Goal: Task Accomplishment & Management: Use online tool/utility

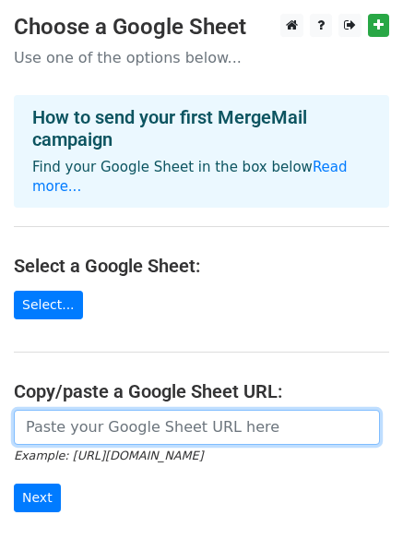
click at [183, 410] on input "url" at bounding box center [197, 427] width 366 height 35
paste input "[URL][DOMAIN_NAME]"
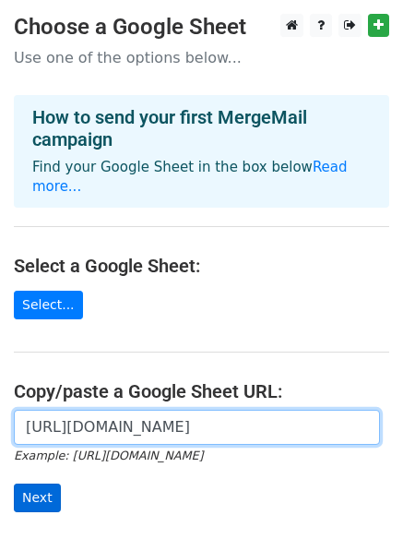
type input "[URL][DOMAIN_NAME]"
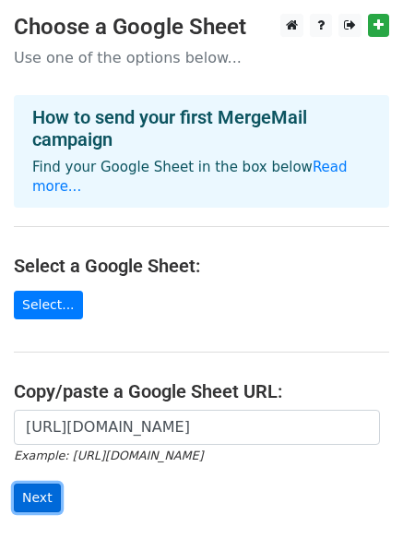
click at [41, 484] on input "Next" at bounding box center [37, 498] width 47 height 29
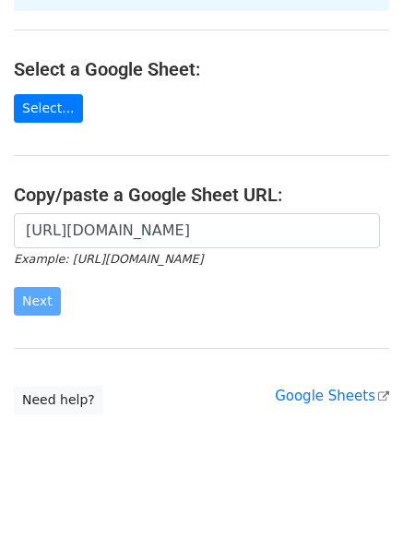
scroll to position [200, 0]
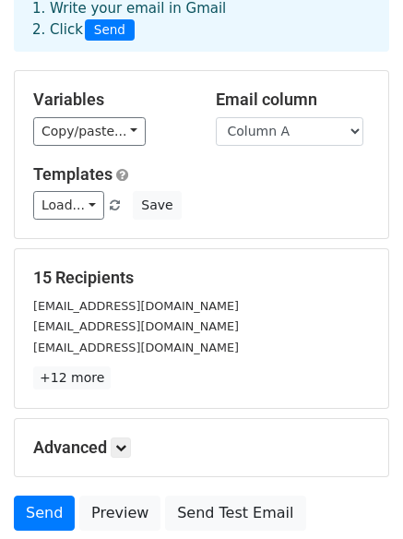
scroll to position [251, 0]
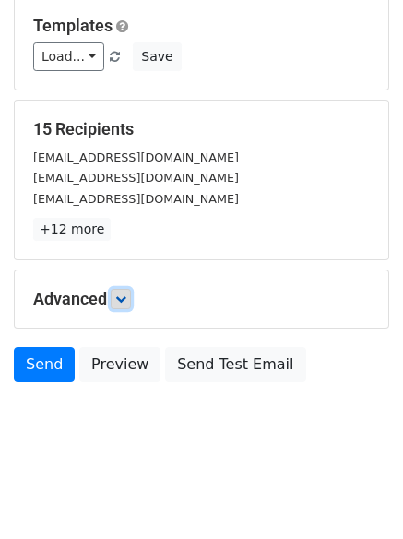
click at [121, 297] on icon at bounding box center [120, 298] width 11 height 11
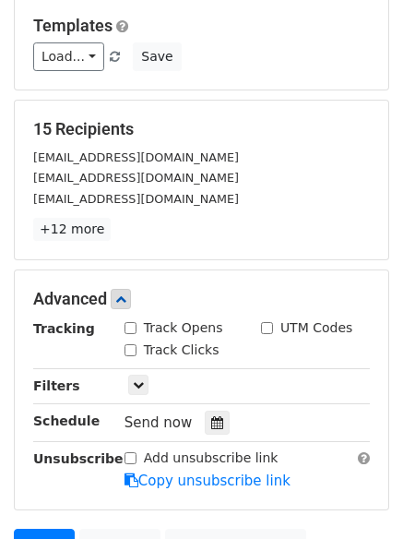
click at [136, 355] on div "Track Clicks" at bounding box center [172, 350] width 95 height 19
click at [132, 326] on input "Track Opens" at bounding box center [131, 328] width 12 height 12
checkbox input "true"
click at [128, 351] on input "Track Clicks" at bounding box center [131, 350] width 12 height 12
checkbox input "true"
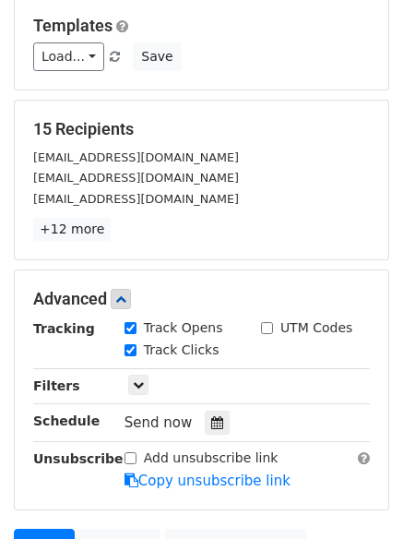
click at [203, 411] on div "Send now" at bounding box center [233, 423] width 217 height 25
click at [211, 423] on icon at bounding box center [217, 422] width 12 height 13
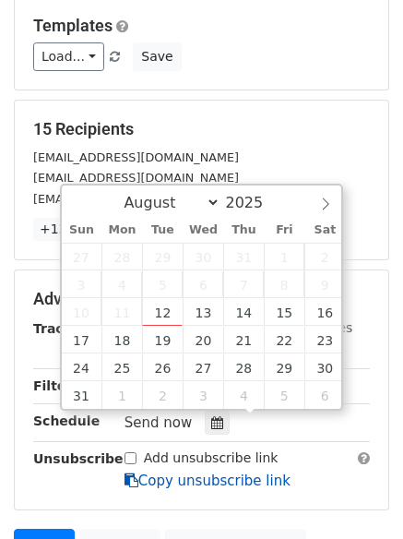
scroll to position [432, 0]
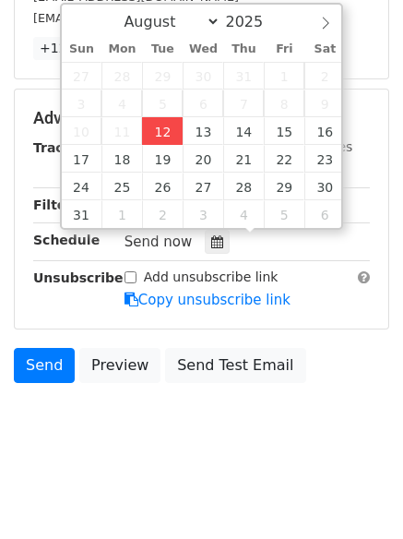
type input "2025-08-12 12:00"
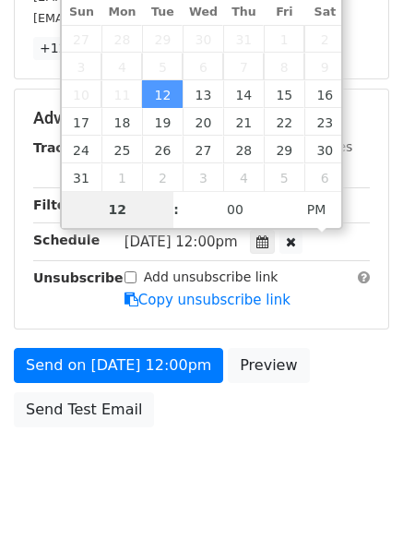
scroll to position [402, 0]
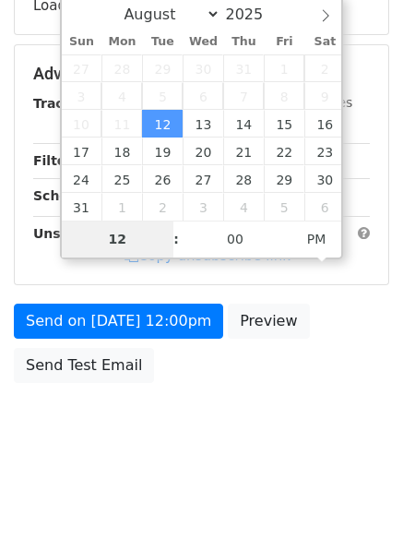
type input "4"
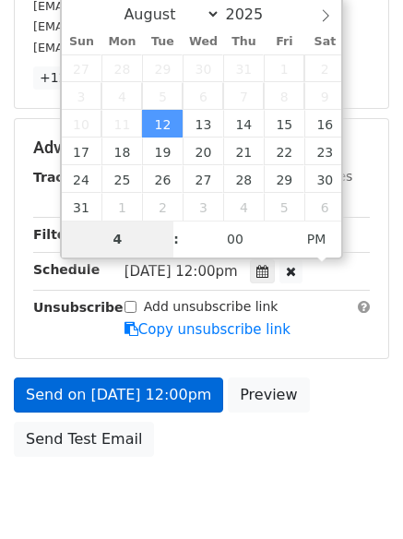
scroll to position [432, 0]
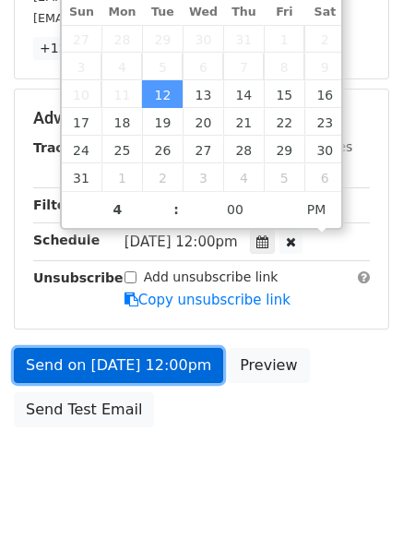
type input "2025-08-12 16:00"
click at [191, 363] on link "Send on Aug 12 at 12:00pm" at bounding box center [118, 365] width 209 height 35
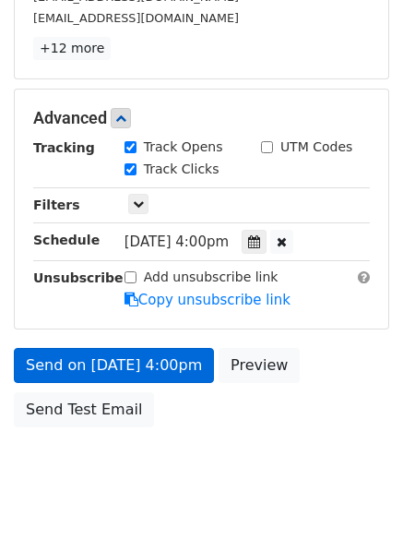
scroll to position [402, 0]
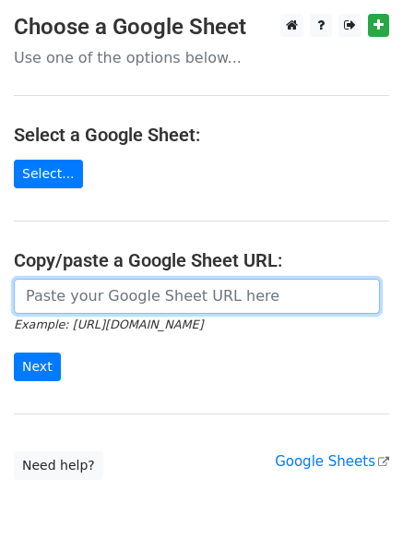
click at [96, 305] on input "url" at bounding box center [197, 296] width 366 height 35
type input "[URL][DOMAIN_NAME]"
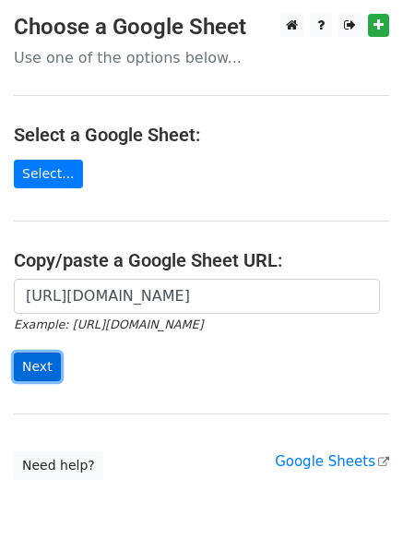
click at [22, 362] on input "Next" at bounding box center [37, 367] width 47 height 29
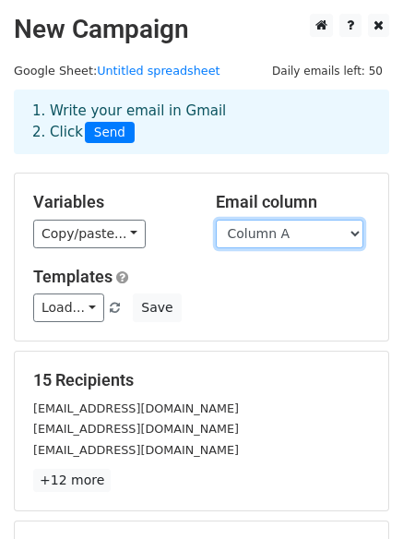
click at [284, 233] on select "Column A Column B Column C" at bounding box center [290, 234] width 148 height 29
select select "Column B"
click at [216, 220] on select "Column A Column B Column C" at bounding box center [290, 234] width 148 height 29
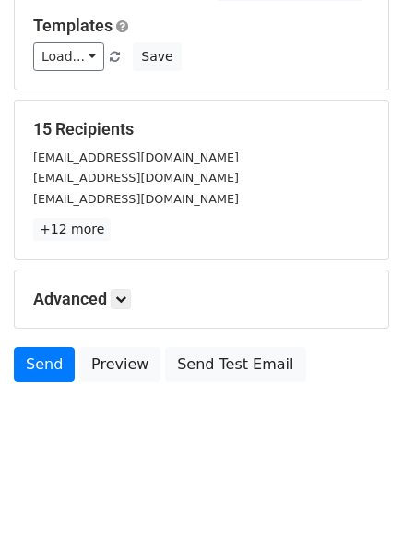
scroll to position [177, 0]
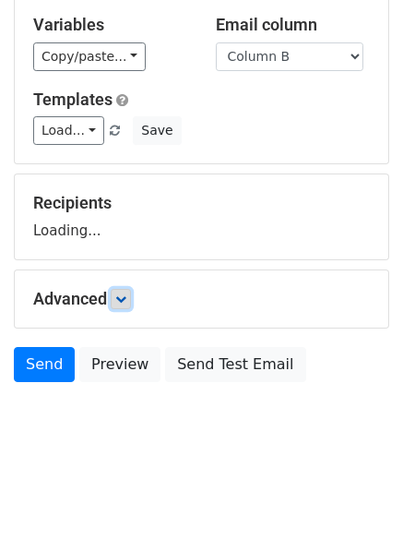
click at [131, 307] on link at bounding box center [121, 299] width 20 height 20
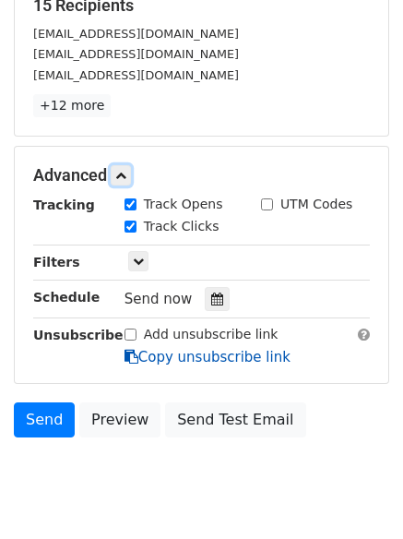
scroll to position [410, 0]
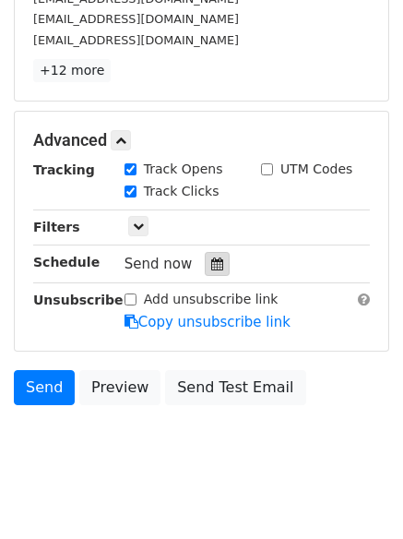
click at [211, 266] on icon at bounding box center [217, 263] width 12 height 13
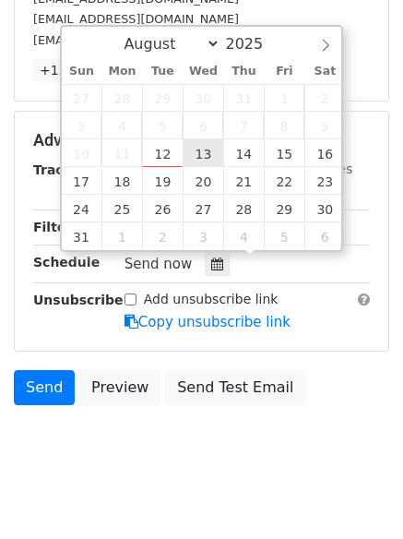
type input "2025-08-13 12:00"
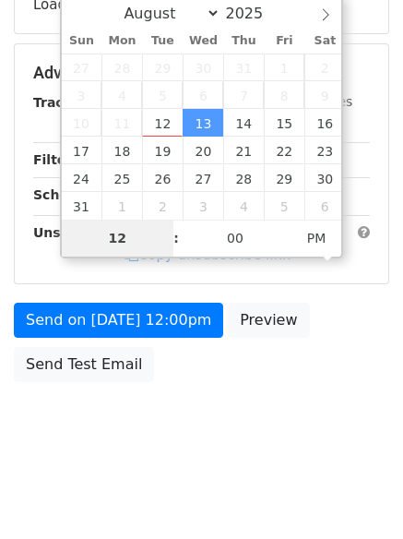
scroll to position [402, 0]
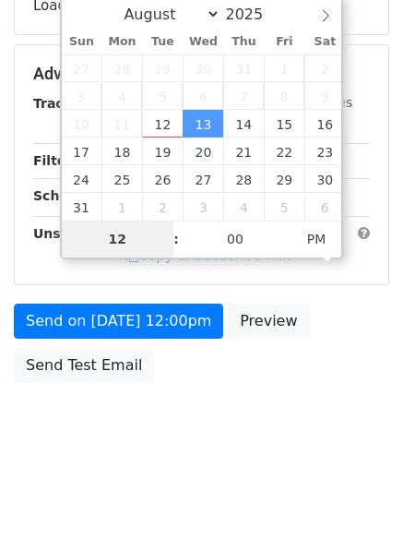
type input "5"
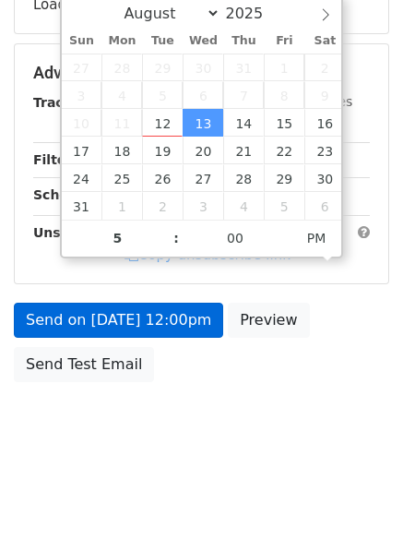
type input "2025-08-13 17:00"
click at [174, 263] on link "Copy unsubscribe link" at bounding box center [208, 254] width 166 height 17
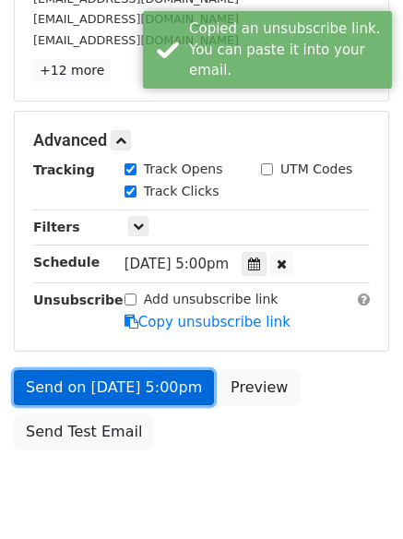
click at [173, 373] on link "Send on Aug 13 at 5:00pm" at bounding box center [114, 387] width 200 height 35
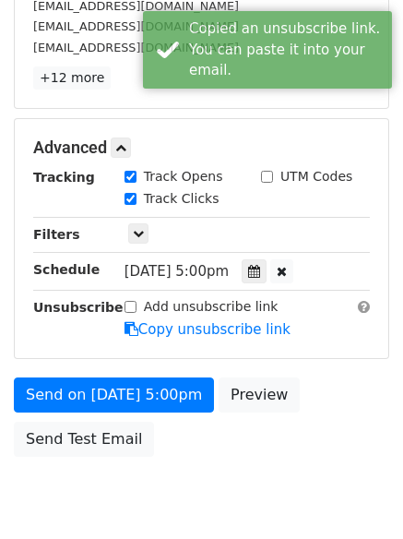
scroll to position [410, 0]
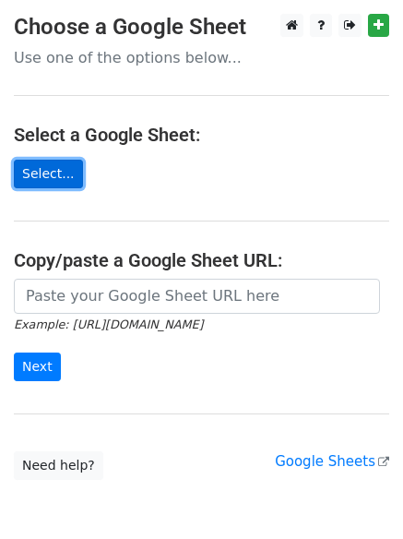
click at [39, 170] on link "Select..." at bounding box center [48, 174] width 69 height 29
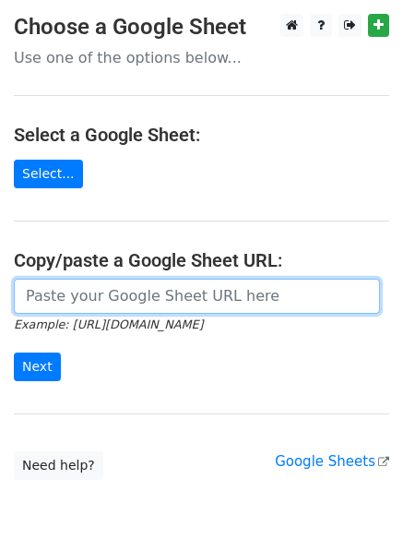
drag, startPoint x: 109, startPoint y: 305, endPoint x: 122, endPoint y: 313, distance: 15.4
click at [109, 305] on input "url" at bounding box center [197, 296] width 366 height 35
type input "[URL][DOMAIN_NAME]"
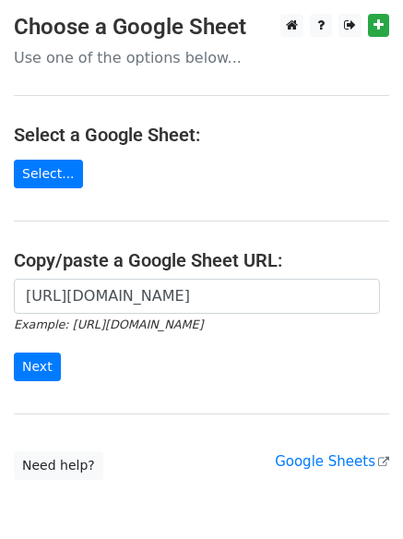
click at [59, 354] on form "[URL][DOMAIN_NAME] Example: [URL][DOMAIN_NAME] Next" at bounding box center [202, 330] width 376 height 103
click at [46, 362] on input "Next" at bounding box center [37, 367] width 47 height 29
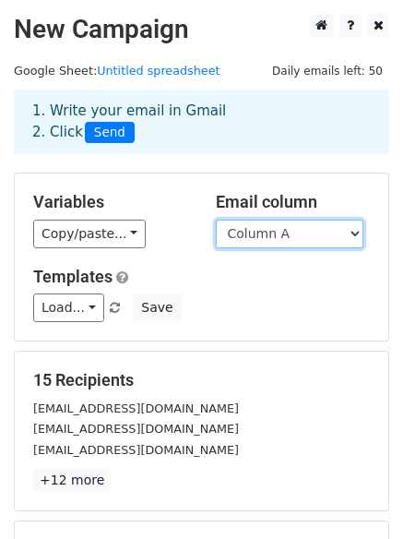
click at [267, 238] on select "Column A Column B Column C" at bounding box center [290, 234] width 148 height 29
select select "Column C"
click at [216, 220] on select "Column A Column B Column C" at bounding box center [290, 234] width 148 height 29
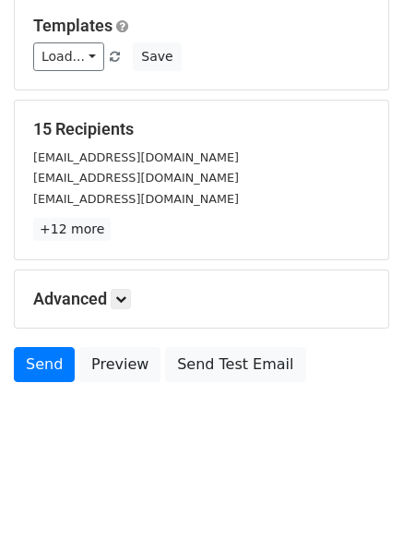
scroll to position [177, 0]
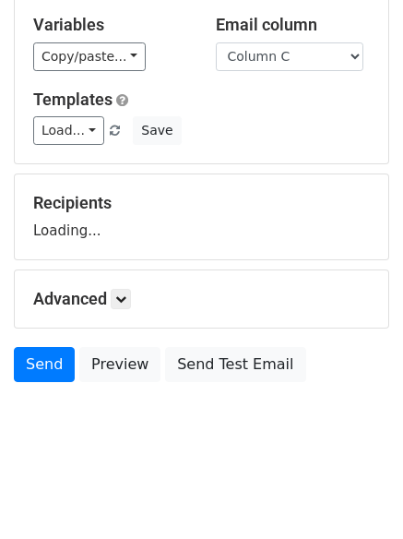
click at [114, 297] on h5 "Advanced" at bounding box center [201, 299] width 337 height 20
click at [121, 300] on icon at bounding box center [120, 298] width 11 height 11
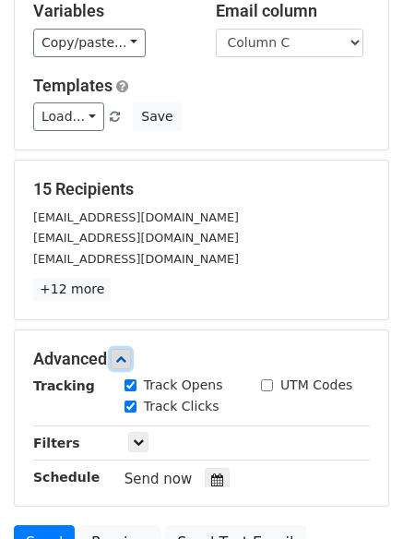
scroll to position [403, 0]
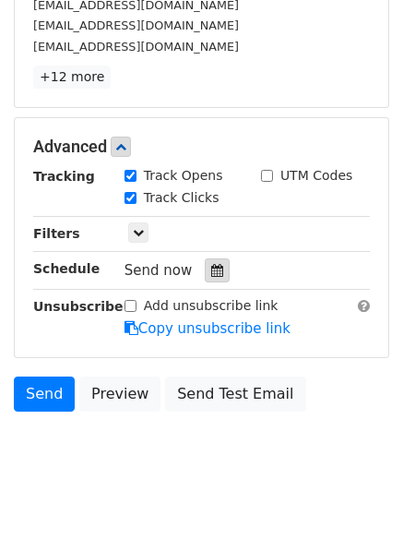
click at [211, 271] on icon at bounding box center [217, 270] width 12 height 13
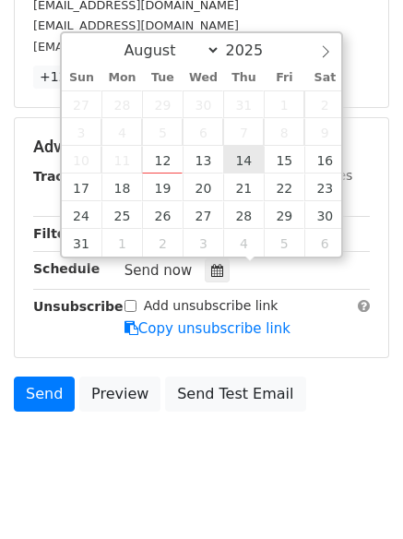
type input "2025-08-14 12:00"
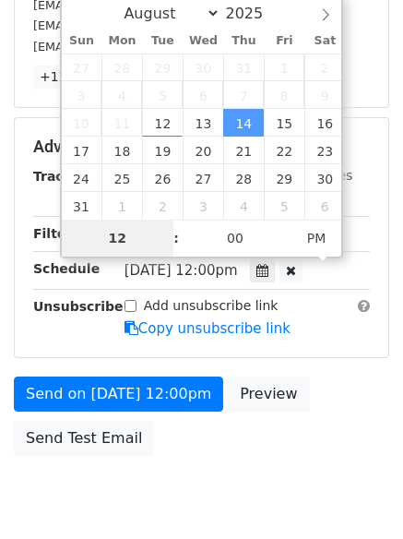
type input "6"
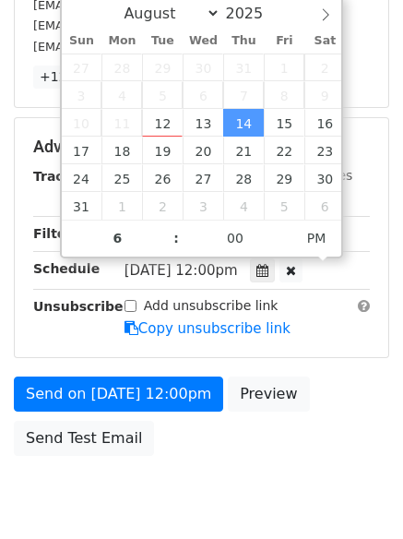
type input "2025-08-14 18:00"
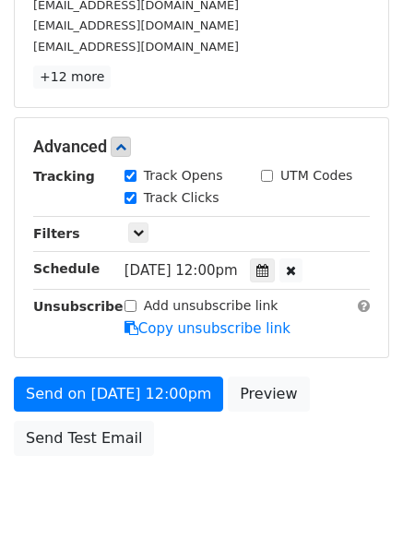
click at [220, 446] on div "Send on Aug 14 at 12:00pm Preview Send Test Email" at bounding box center [201, 420] width 403 height 89
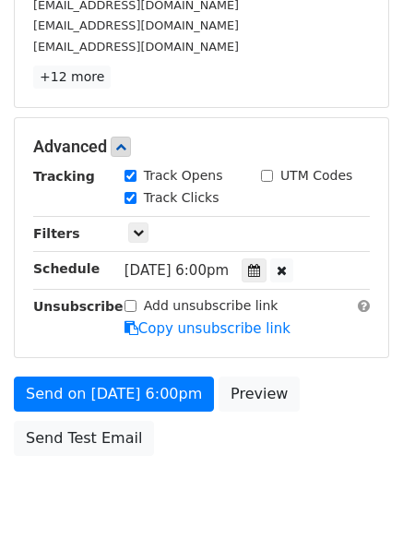
click at [163, 371] on form "Variables Copy/paste... {{Column A}} {{Column B}} {{Column C}} Email column Col…" at bounding box center [202, 117] width 376 height 696
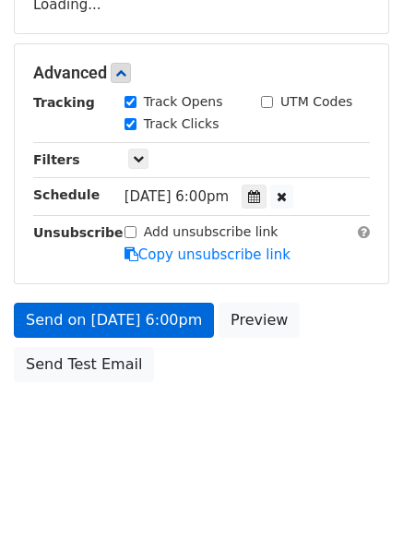
scroll to position [402, 0]
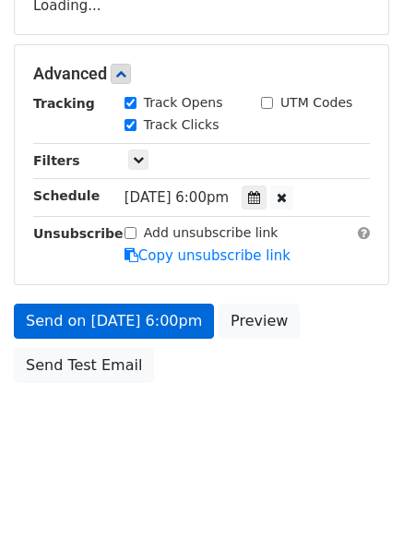
click at [161, 385] on div "Send on Aug 14 at 6:00pm Preview Send Test Email" at bounding box center [201, 348] width 403 height 89
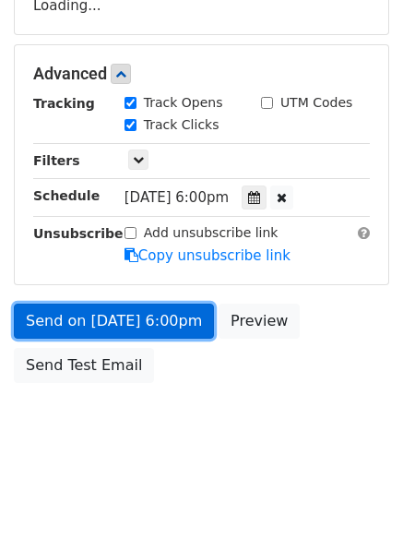
click at [143, 304] on link "Send on Aug 14 at 6:00pm" at bounding box center [114, 321] width 200 height 35
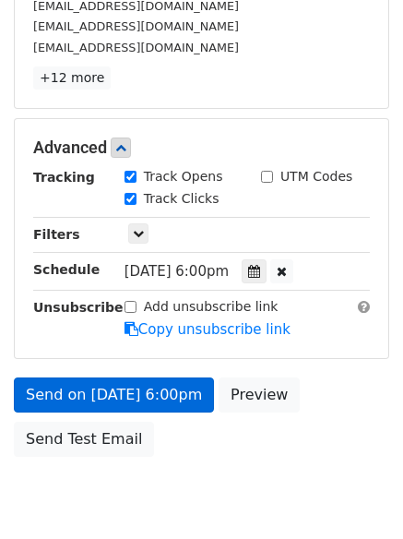
click at [153, 322] on link "Copy unsubscribe link" at bounding box center [208, 329] width 166 height 17
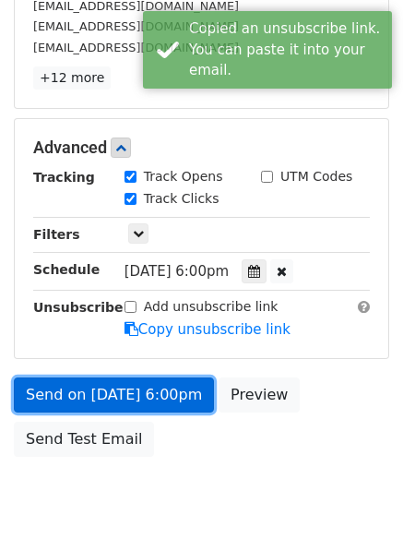
click at [160, 381] on link "Send on Aug 14 at 6:00pm" at bounding box center [114, 394] width 200 height 35
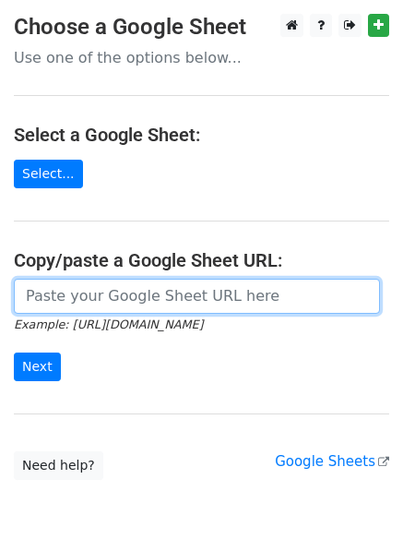
drag, startPoint x: 70, startPoint y: 285, endPoint x: 76, endPoint y: 293, distance: 10.0
click at [70, 285] on input "url" at bounding box center [197, 296] width 366 height 35
type input "[URL][DOMAIN_NAME]"
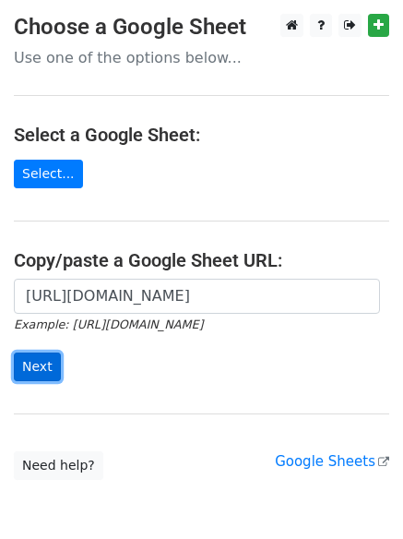
click at [28, 364] on input "Next" at bounding box center [37, 367] width 47 height 29
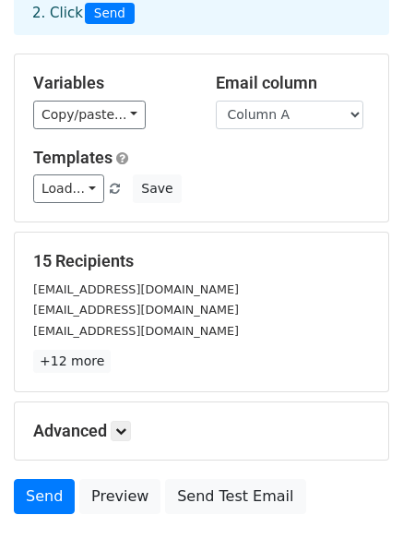
scroll to position [251, 0]
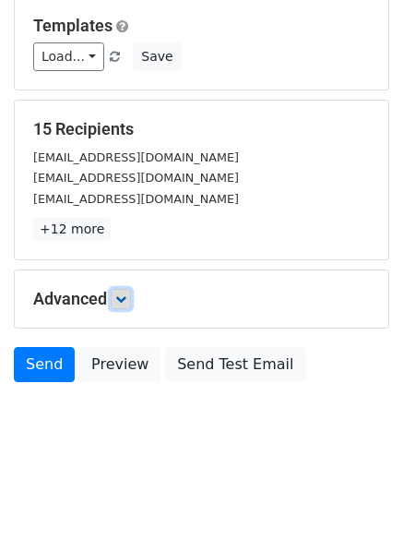
click at [121, 303] on icon at bounding box center [120, 298] width 11 height 11
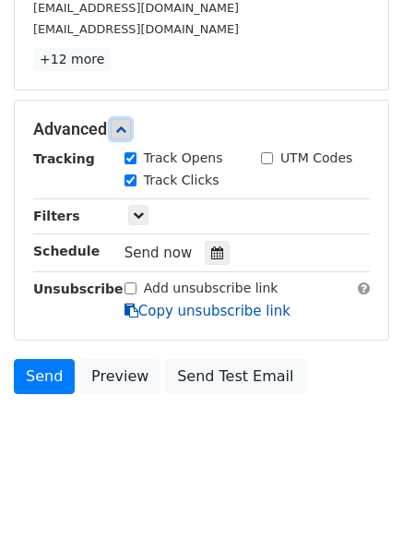
scroll to position [432, 0]
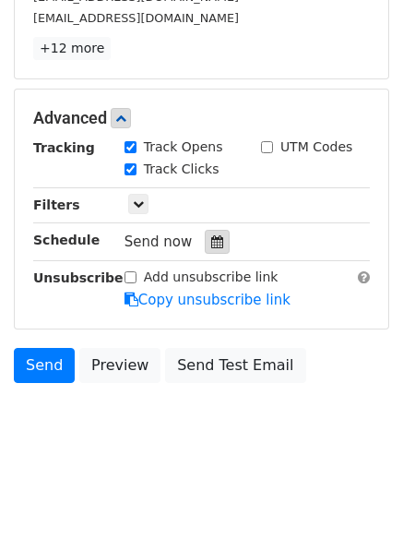
click at [211, 245] on icon at bounding box center [217, 241] width 12 height 13
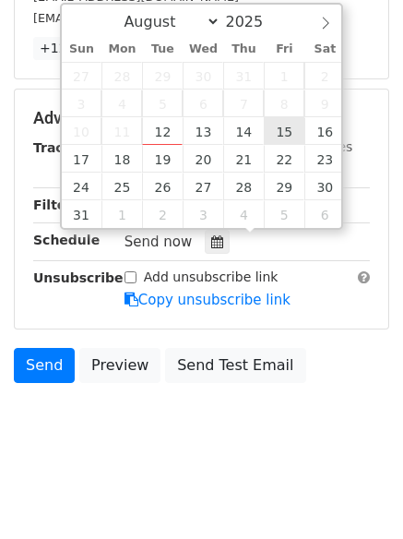
type input "2025-08-15 12:00"
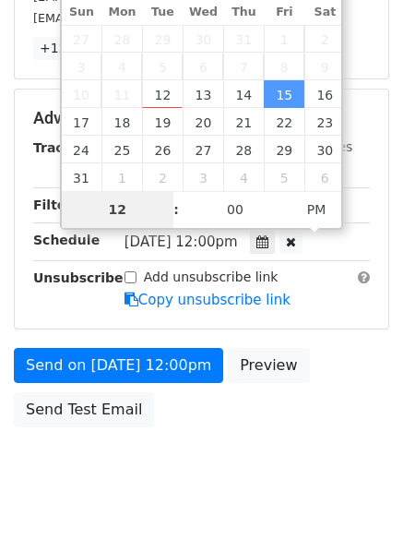
type input "7"
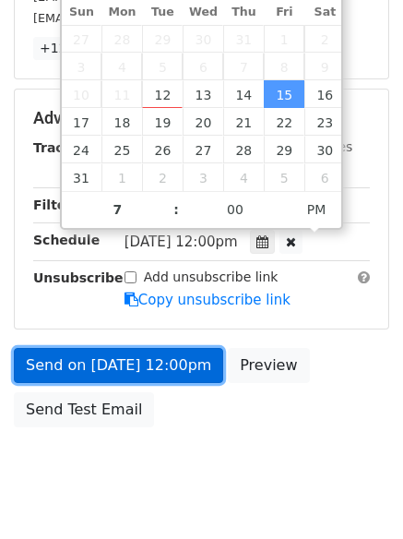
type input "2025-08-15 19:00"
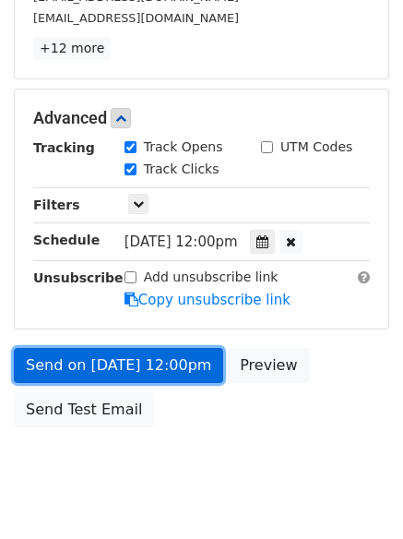
click at [182, 365] on link "Send on Aug 15 at 12:00pm" at bounding box center [118, 365] width 209 height 35
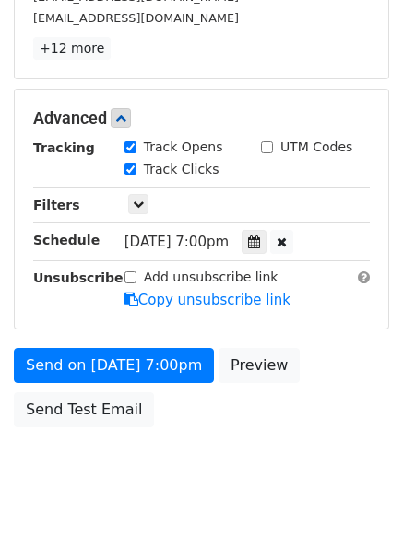
scroll to position [402, 0]
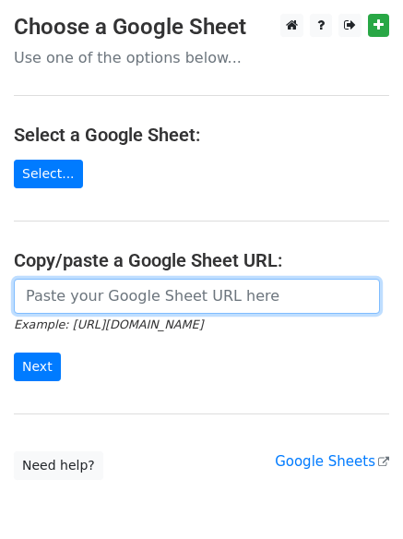
click at [77, 304] on input "url" at bounding box center [197, 296] width 366 height 35
type input "[URL][DOMAIN_NAME]"
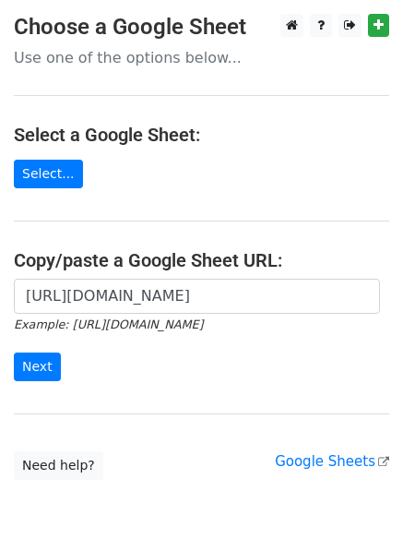
click at [6, 378] on div "[URL][DOMAIN_NAME] Example: [URL][DOMAIN_NAME] Next" at bounding box center [201, 340] width 403 height 122
click at [23, 375] on input "Next" at bounding box center [37, 367] width 47 height 29
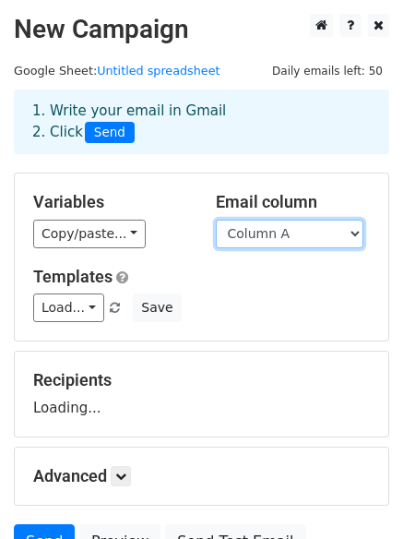
click at [325, 226] on select "Column A Column B Column C" at bounding box center [290, 234] width 148 height 29
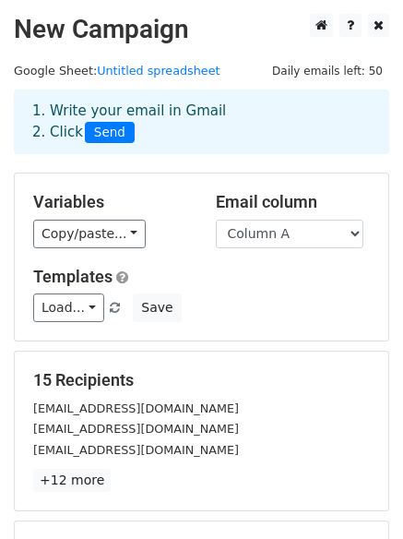
click at [293, 289] on div "Templates Load... No templates saved Save" at bounding box center [201, 295] width 364 height 56
click at [306, 236] on select "Column A Column B Column C" at bounding box center [290, 234] width 148 height 29
select select "Column B"
click at [216, 220] on select "Column A Column B Column C" at bounding box center [290, 234] width 148 height 29
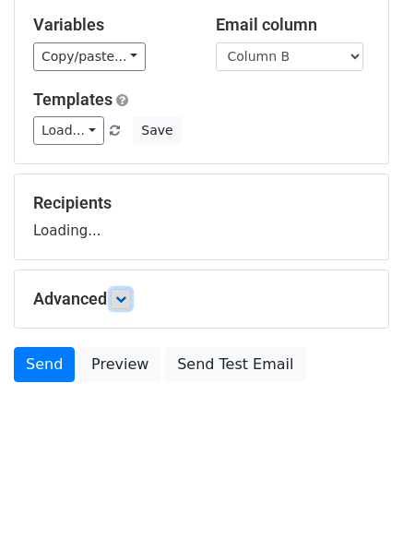
click at [122, 294] on icon at bounding box center [120, 298] width 11 height 11
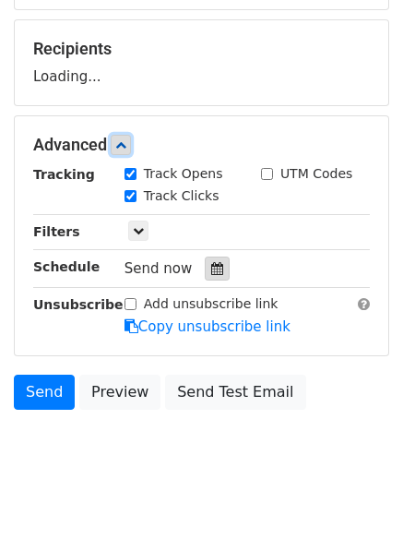
scroll to position [335, 0]
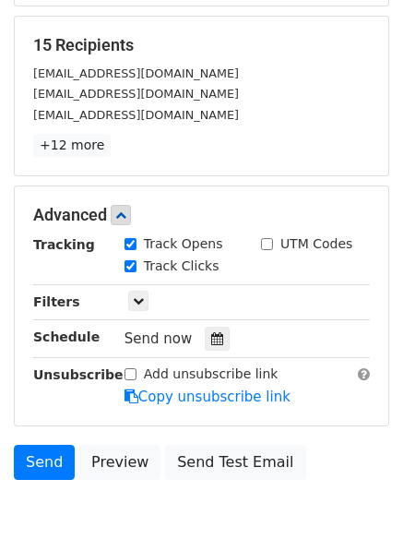
click at [205, 254] on label "Track Opens" at bounding box center [183, 243] width 79 height 19
click at [137, 250] on input "Track Opens" at bounding box center [131, 244] width 12 height 12
click at [190, 244] on label "Track Opens" at bounding box center [183, 243] width 79 height 19
click at [137, 244] on input "Track Opens" at bounding box center [131, 244] width 12 height 12
checkbox input "true"
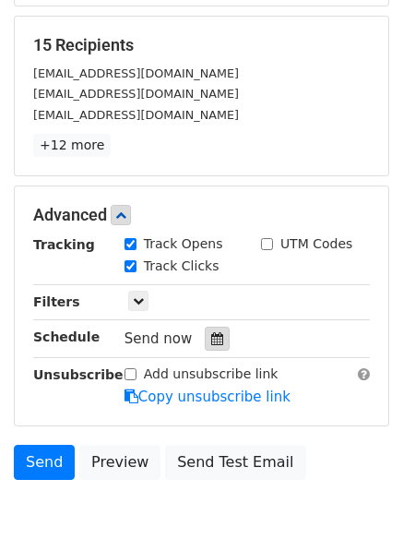
click at [205, 333] on div at bounding box center [217, 339] width 25 height 24
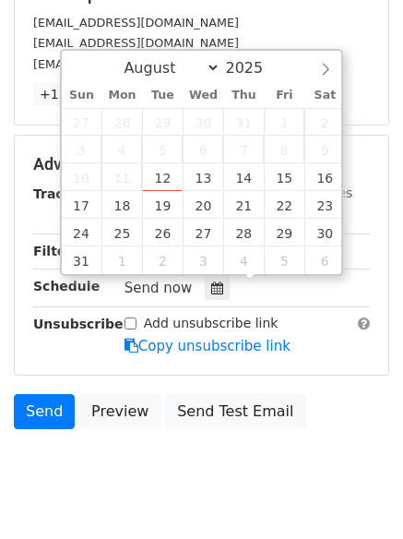
scroll to position [432, 0]
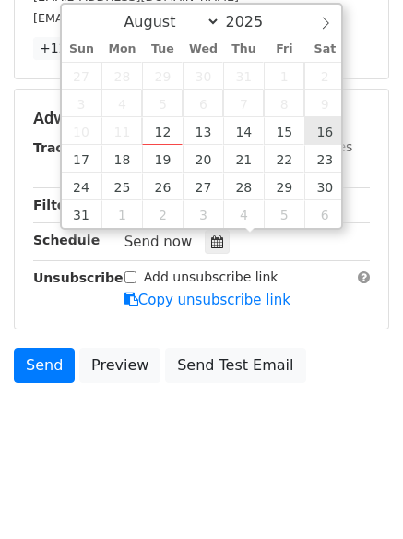
type input "2025-08-16 12:00"
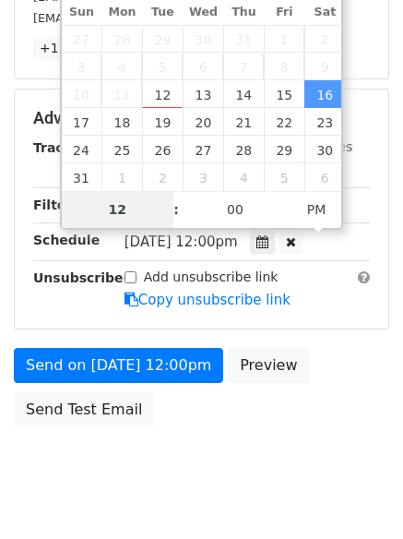
type input "8"
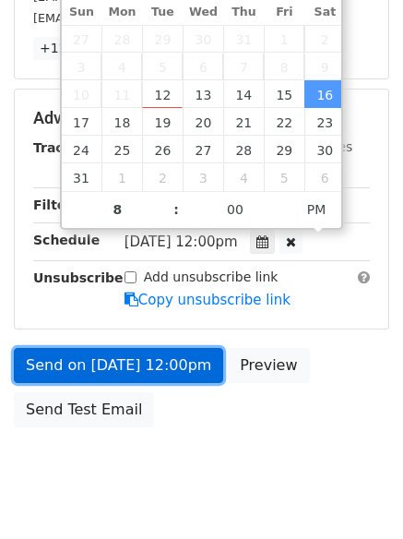
type input "2025-08-16 20:00"
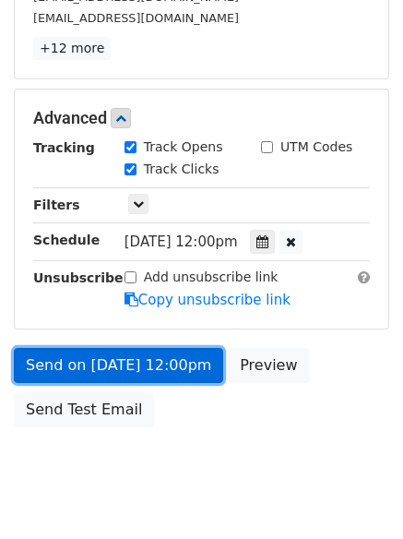
click at [179, 350] on link "Send on Aug 16 at 12:00pm" at bounding box center [118, 365] width 209 height 35
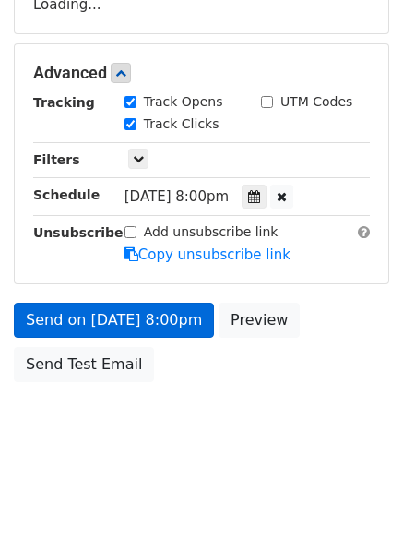
scroll to position [402, 0]
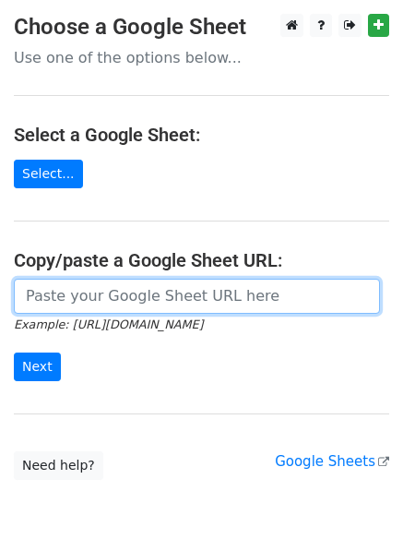
click at [102, 304] on input "url" at bounding box center [197, 296] width 366 height 35
type input "[URL][DOMAIN_NAME]"
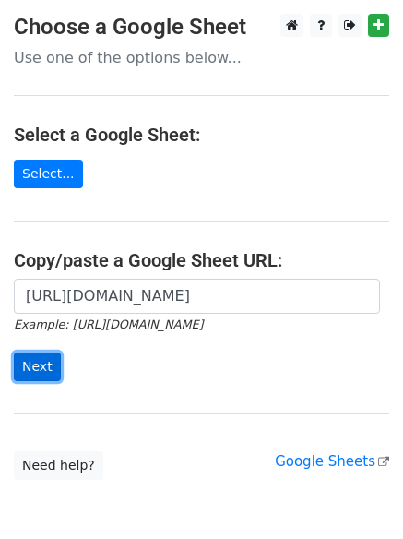
click at [21, 360] on input "Next" at bounding box center [37, 367] width 47 height 29
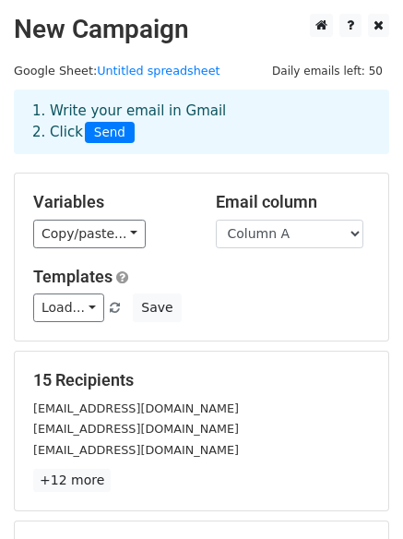
click at [300, 248] on div "Variables Copy/paste... {{Column A}} {{Column B}} {{Column C}} Email column Col…" at bounding box center [202, 256] width 374 height 167
click at [300, 249] on div "Variables Copy/paste... {{Column A}} {{Column B}} {{Column C}} Email column Col…" at bounding box center [202, 256] width 374 height 167
click at [307, 233] on select "Column A Column B Column C" at bounding box center [290, 234] width 148 height 29
select select "Column C"
click at [216, 220] on select "Column A Column B Column C" at bounding box center [290, 234] width 148 height 29
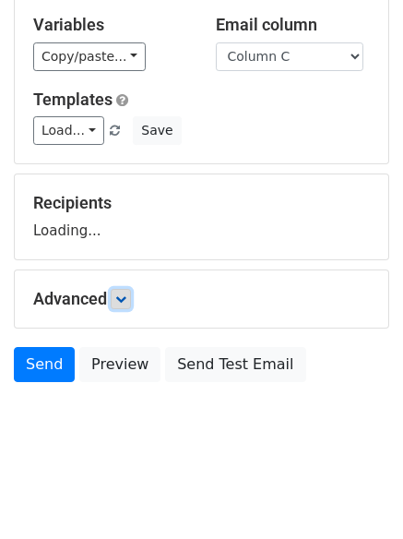
click at [125, 301] on icon at bounding box center [120, 298] width 11 height 11
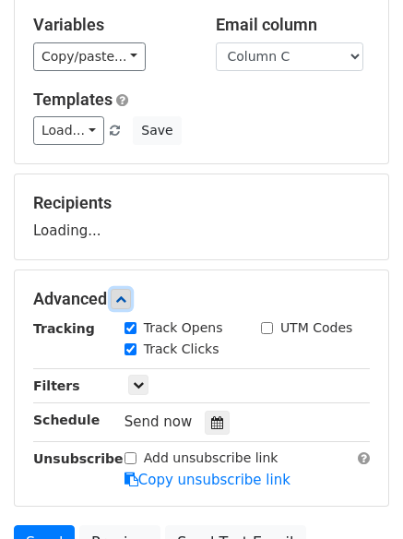
scroll to position [338, 0]
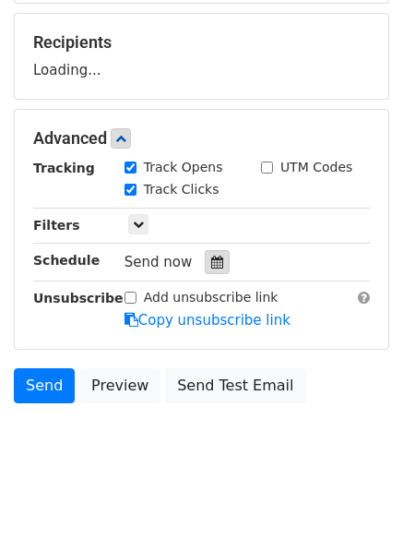
click at [211, 264] on icon at bounding box center [217, 262] width 12 height 13
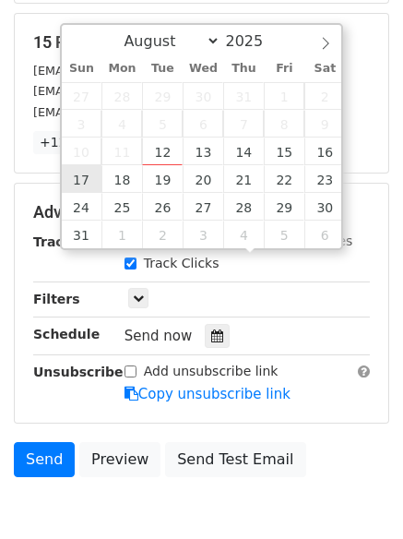
type input "[DATE] 12:00"
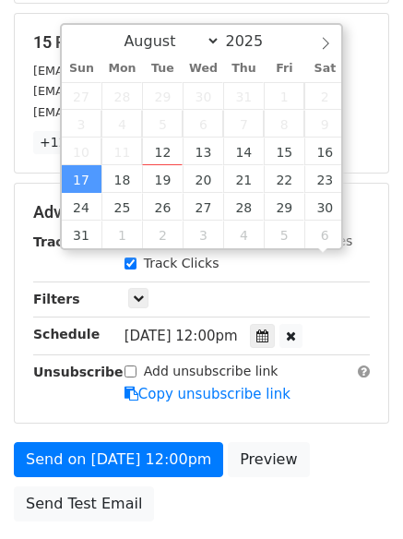
scroll to position [1, 0]
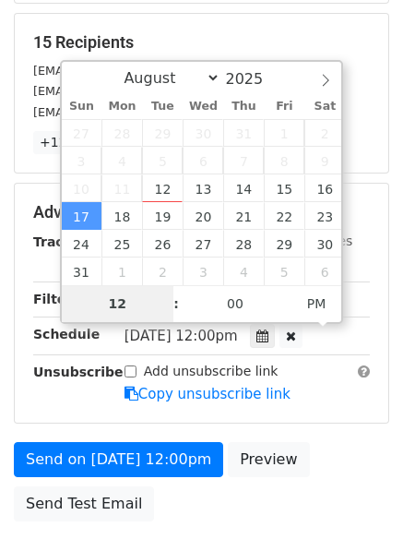
type input "9"
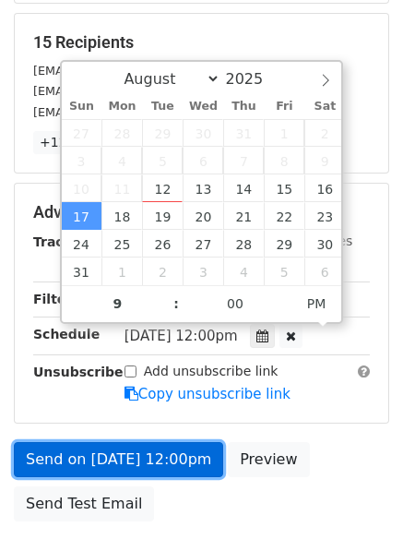
type input "[DATE] 21:00"
click at [141, 471] on link "Send on [DATE] 12:00pm" at bounding box center [118, 459] width 209 height 35
